Goal: Information Seeking & Learning: Understand process/instructions

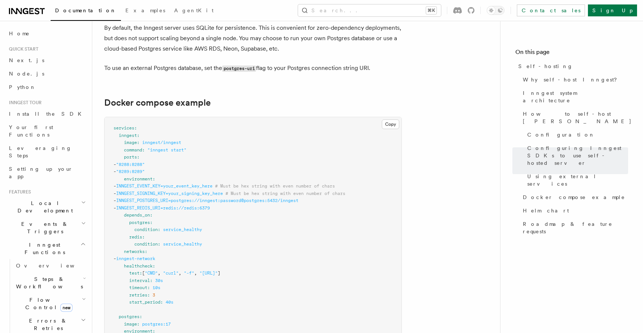
scroll to position [1930, 0]
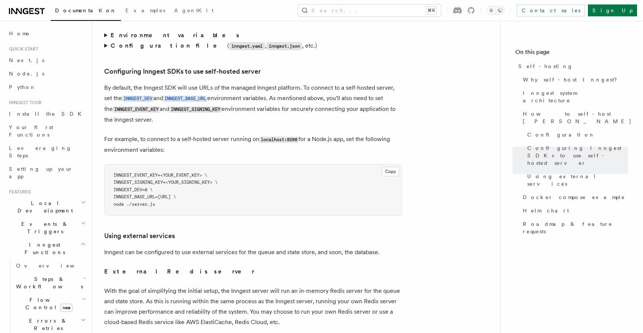
scroll to position [1551, 0]
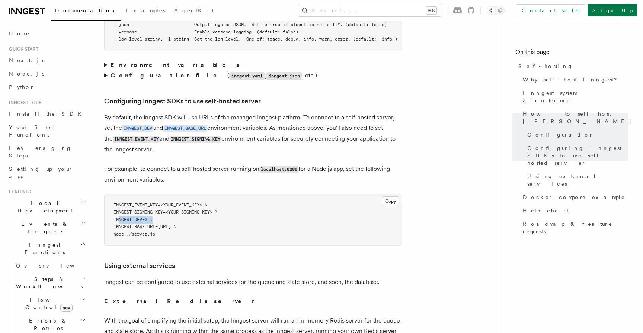
drag, startPoint x: 154, startPoint y: 203, endPoint x: 119, endPoint y: 202, distance: 34.2
click at [119, 217] on span "INNGEST_DEV=0 \" at bounding box center [132, 219] width 39 height 5
click at [157, 209] on span "INNGEST_SIGNING_KEY=<YOUR_SIGNING_KEY> \" at bounding box center [165, 211] width 104 height 5
drag, startPoint x: 153, startPoint y: 201, endPoint x: 119, endPoint y: 201, distance: 33.9
click at [119, 217] on span "INNGEST_DEV=0 \" at bounding box center [132, 219] width 39 height 5
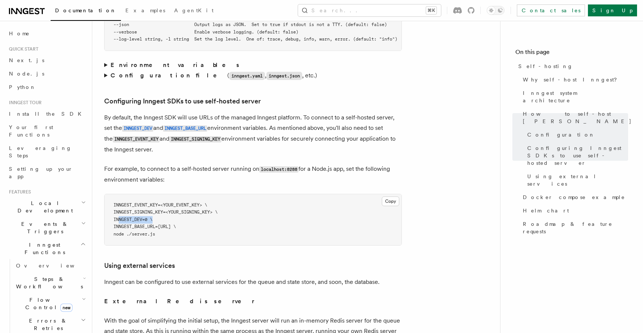
copy span "INNGEST_DEV=0"
